Goal: Find specific page/section: Find specific page/section

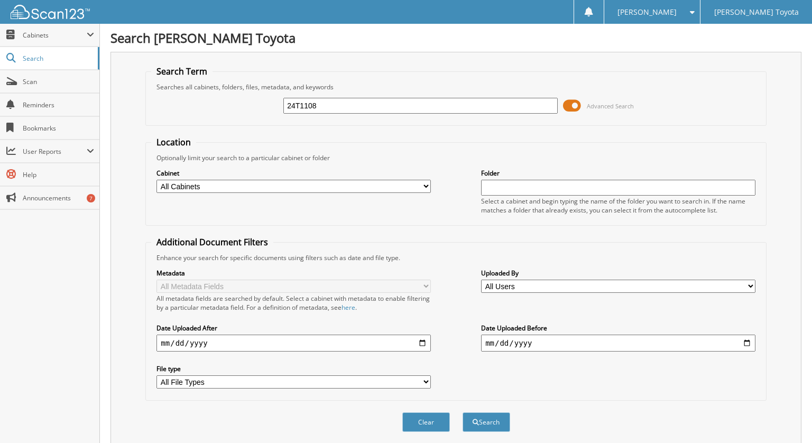
type input "24T1108"
click at [462, 412] on button "Search" at bounding box center [486, 422] width 48 height 20
click at [283, 184] on select "All Cabinets DEALS REPAIR ORDERS Test1 Needs Filing" at bounding box center [293, 186] width 274 height 13
select select "10354"
click at [156, 180] on select "All Cabinets DEALS REPAIR ORDERS Test1 Needs Filing" at bounding box center [293, 186] width 274 height 13
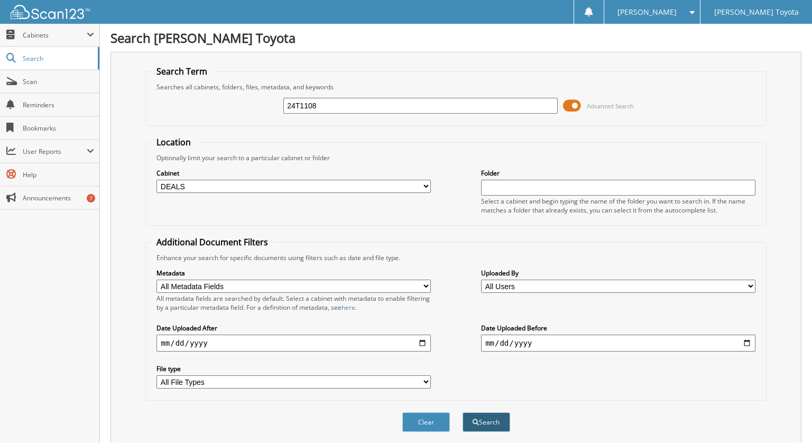
click at [495, 419] on button "Search" at bounding box center [486, 422] width 48 height 20
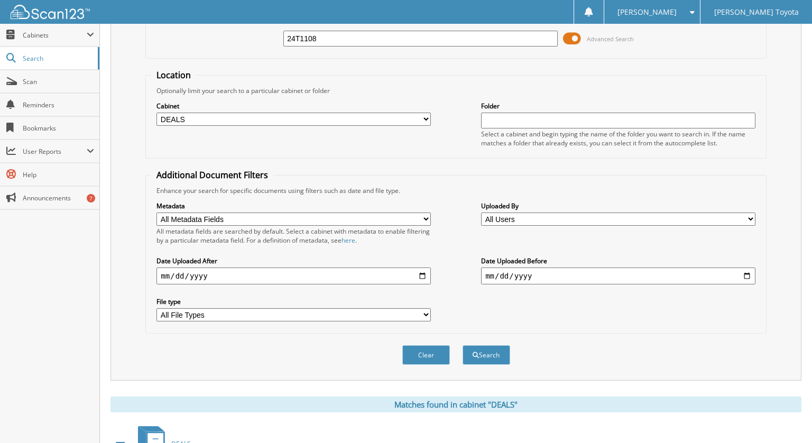
scroll to position [169, 0]
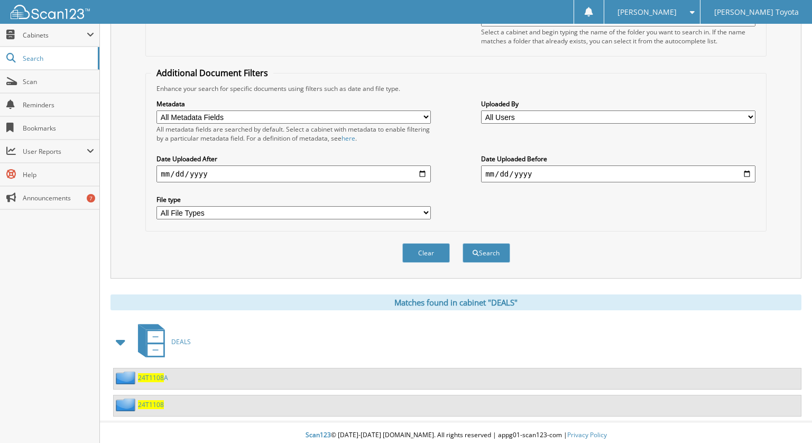
click at [151, 400] on span "24T1108" at bounding box center [151, 404] width 26 height 9
